Goal: Task Accomplishment & Management: Complete application form

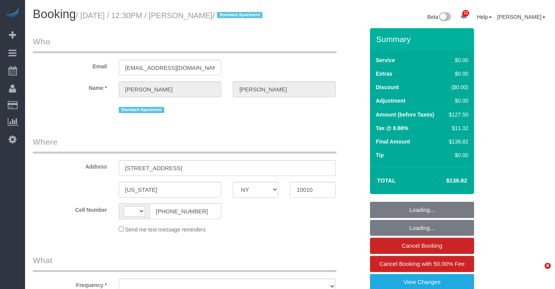
select select "NY"
select select "string:[GEOGRAPHIC_DATA]"
select select "object:913"
select select "string:stripe-pm_1RjrLG4VGloSiKo70pr58rOi"
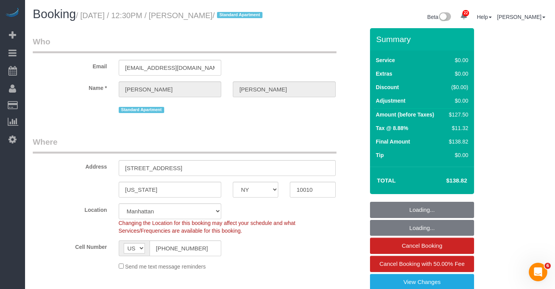
select select "object:959"
select select "number:56"
select select "number:73"
select select "number:15"
select select "number:5"
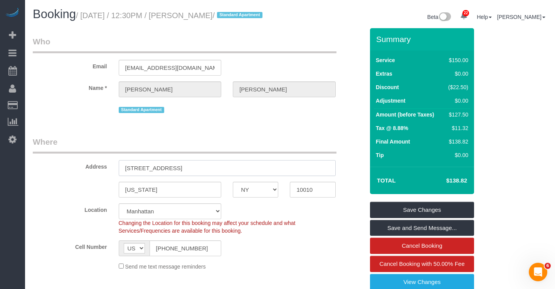
drag, startPoint x: 175, startPoint y: 178, endPoint x: 96, endPoint y: 177, distance: 78.7
click at [96, 176] on div "Address [STREET_ADDRESS]" at bounding box center [198, 156] width 343 height 40
